Goal: Find contact information: Find contact information

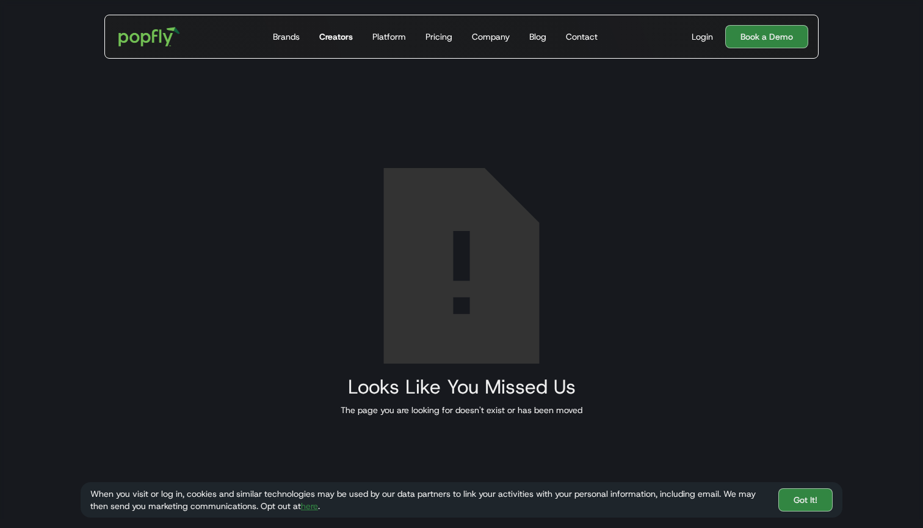
click at [343, 37] on div "Creators" at bounding box center [336, 37] width 34 height 12
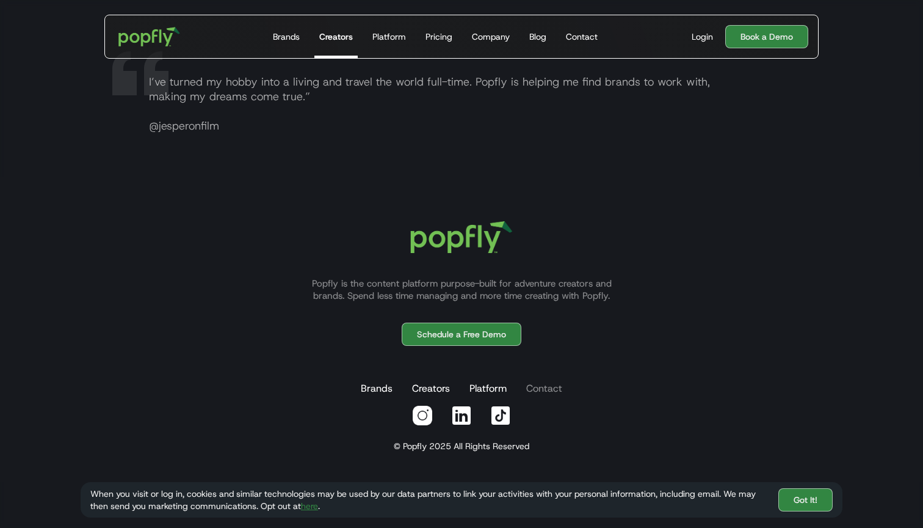
scroll to position [2429, 0]
click at [536, 388] on link "Contact" at bounding box center [544, 388] width 41 height 24
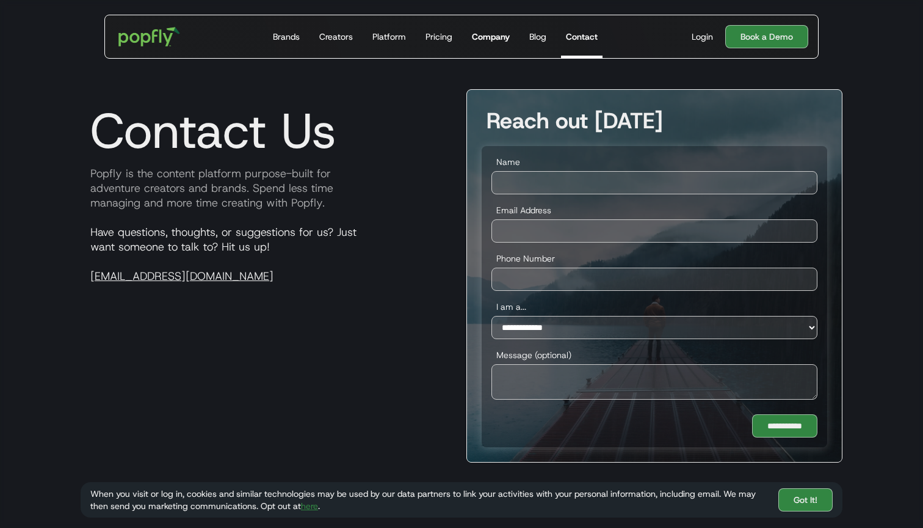
click at [479, 38] on div "Company" at bounding box center [491, 37] width 38 height 12
